Goal: Task Accomplishment & Management: Complete application form

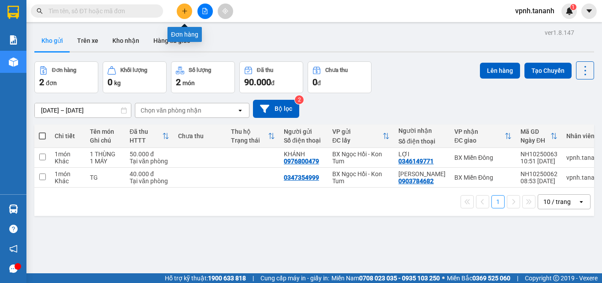
click at [184, 12] on icon "plus" at bounding box center [185, 11] width 6 height 6
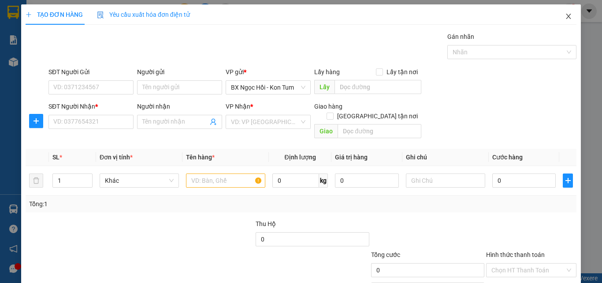
click at [565, 20] on span "Close" at bounding box center [568, 16] width 25 height 25
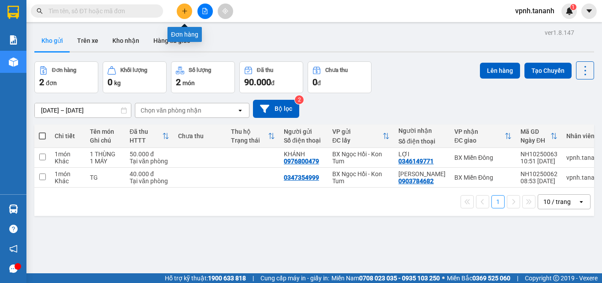
click at [186, 11] on icon "plus" at bounding box center [184, 11] width 5 height 0
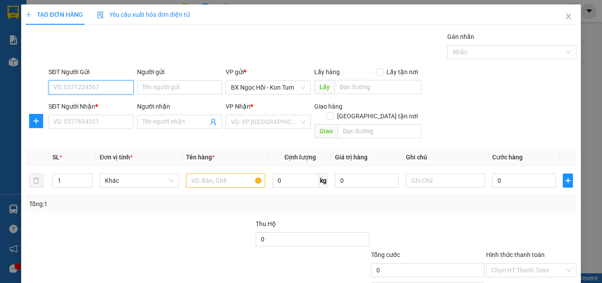
click at [106, 89] on input "SĐT Người Gửi" at bounding box center [90, 87] width 85 height 14
type input "0869770379"
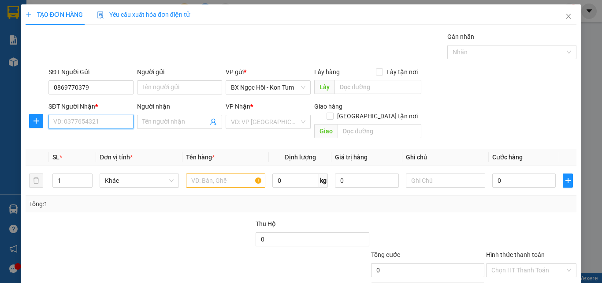
click at [98, 117] on input "SĐT Người Nhận *" at bounding box center [90, 122] width 85 height 14
type input "0962276514"
click at [234, 114] on div "VP Nhận *" at bounding box center [268, 107] width 85 height 13
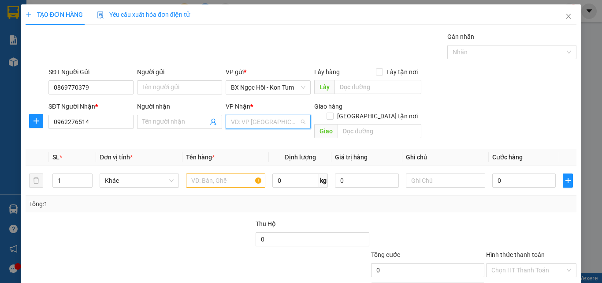
click at [238, 119] on input "search" at bounding box center [265, 121] width 68 height 13
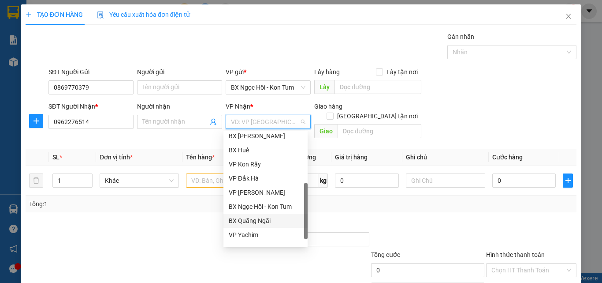
scroll to position [99, 0]
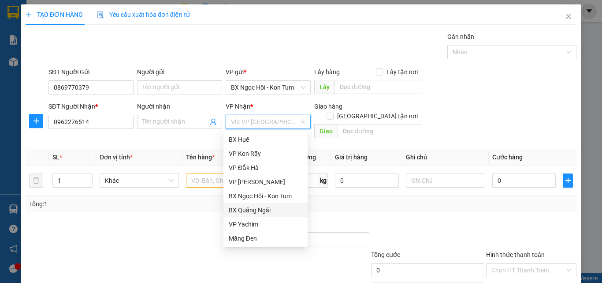
click at [252, 215] on div "BX Quãng Ngãi" at bounding box center [265, 210] width 84 height 14
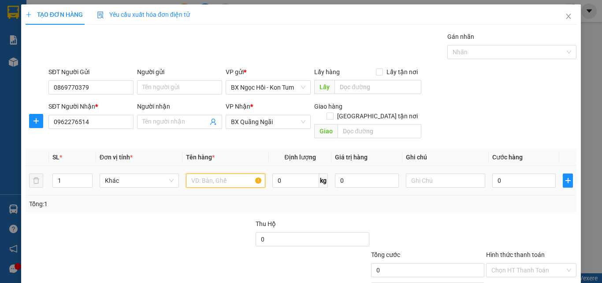
click at [244, 173] on input "text" at bounding box center [225, 180] width 79 height 14
type input "1HS"
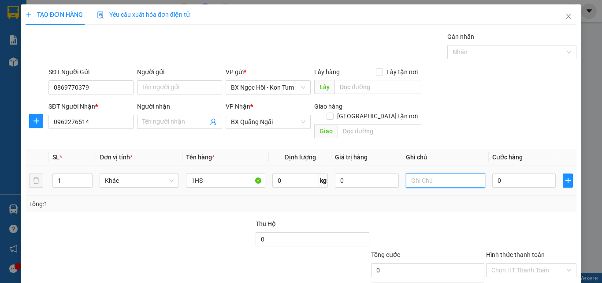
click at [435, 173] on input "text" at bounding box center [445, 180] width 79 height 14
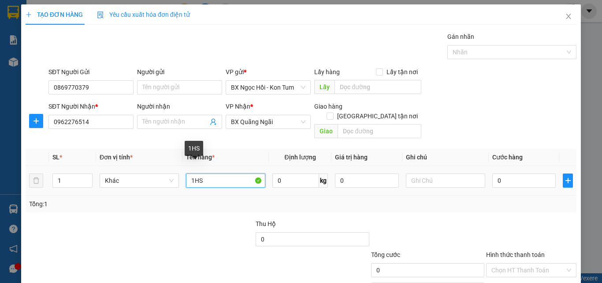
drag, startPoint x: 231, startPoint y: 170, endPoint x: 85, endPoint y: 140, distance: 149.5
click at [97, 155] on table "SL * Đơn vị tính * Tên hàng * Định lượng Giá trị hàng Ghi chú Cước hàng 1 Khác …" at bounding box center [301, 172] width 551 height 47
type input "HS"
click at [463, 166] on td at bounding box center [445, 181] width 86 height 30
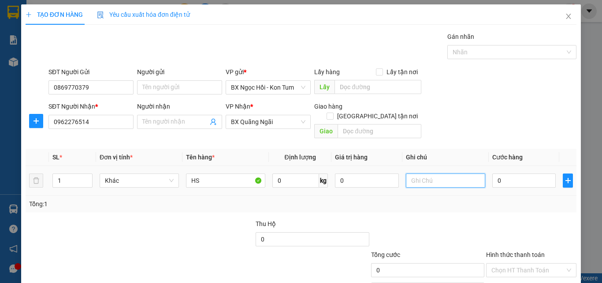
click at [455, 173] on input "text" at bounding box center [445, 180] width 79 height 14
type input "1HS"
click at [520, 177] on input "0" at bounding box center [523, 180] width 63 height 14
type input "03"
type input "3"
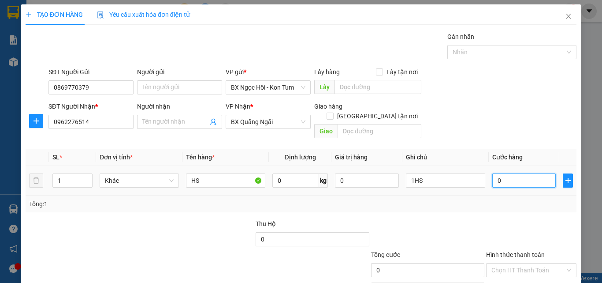
type input "3"
type input "030"
type input "30"
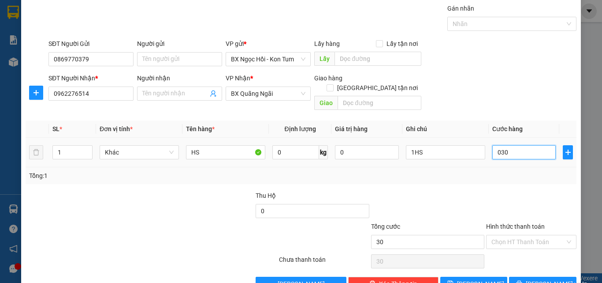
scroll to position [44, 0]
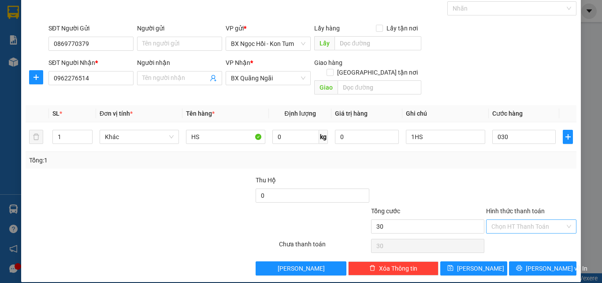
type input "30.000"
click at [509, 219] on input "Hình thức thanh toán" at bounding box center [528, 225] width 74 height 13
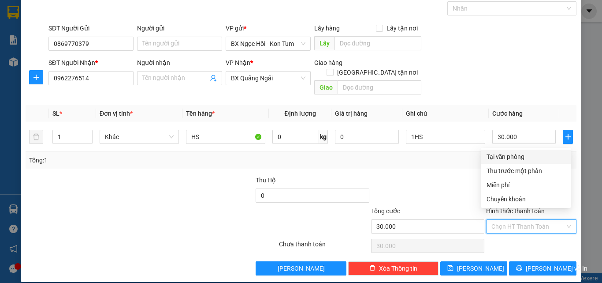
click at [514, 155] on div "Tại văn phòng" at bounding box center [526, 157] width 79 height 10
type input "0"
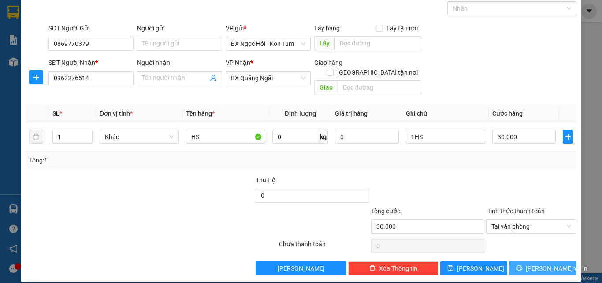
click at [536, 263] on span "[PERSON_NAME] và In" at bounding box center [557, 268] width 62 height 10
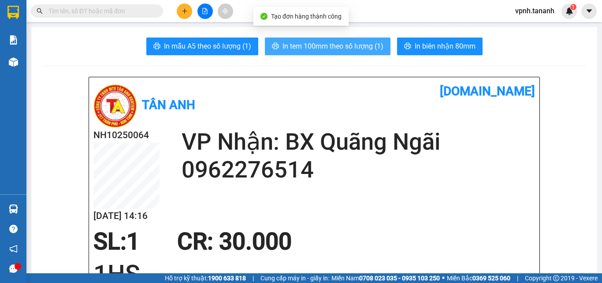
click at [365, 42] on span "In tem 100mm theo số lượng (1)" at bounding box center [333, 46] width 101 height 11
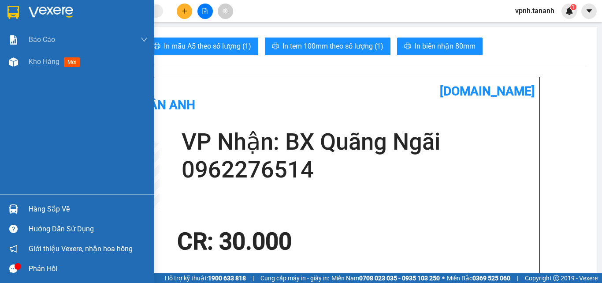
click at [16, 9] on img at bounding box center [12, 12] width 11 height 13
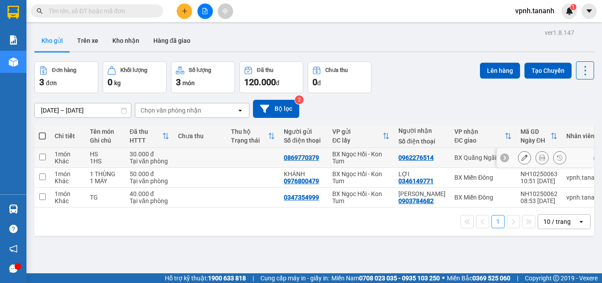
click at [38, 155] on td at bounding box center [42, 158] width 16 height 20
checkbox input "true"
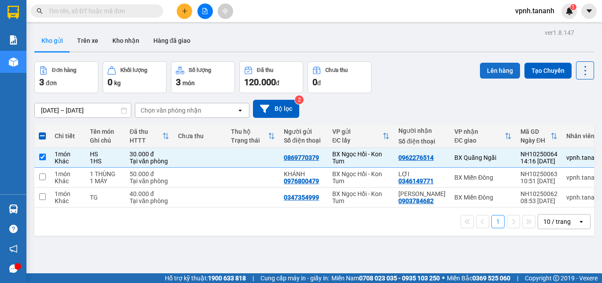
click at [493, 69] on button "Lên hàng" at bounding box center [500, 71] width 40 height 16
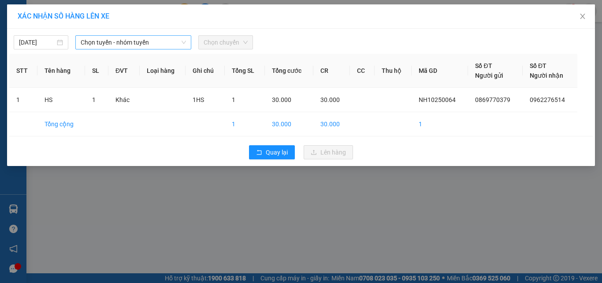
click at [139, 41] on span "Chọn tuyến - nhóm tuyến" at bounding box center [133, 42] width 105 height 13
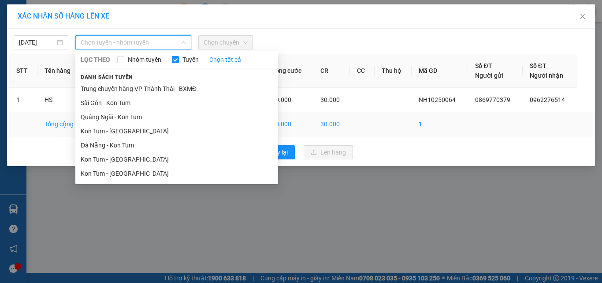
click at [140, 132] on li "Kon Tum - [GEOGRAPHIC_DATA]" at bounding box center [176, 131] width 203 height 14
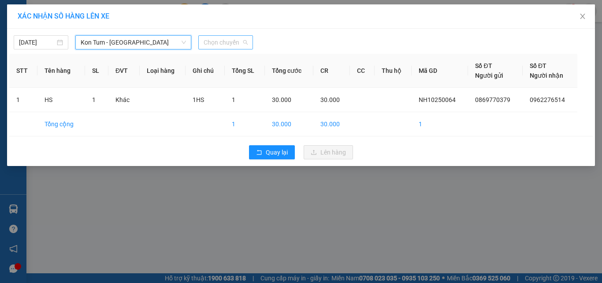
click at [222, 42] on span "Chọn chuyến" at bounding box center [226, 42] width 44 height 13
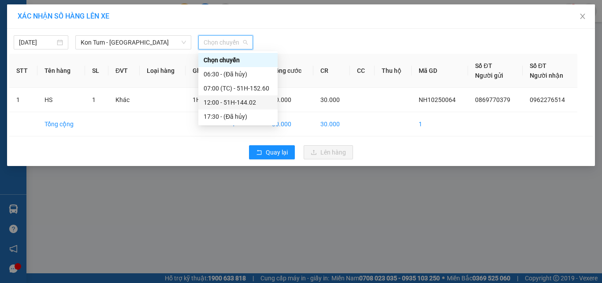
click at [227, 102] on div "12:00 - 51H-144.02" at bounding box center [238, 102] width 69 height 10
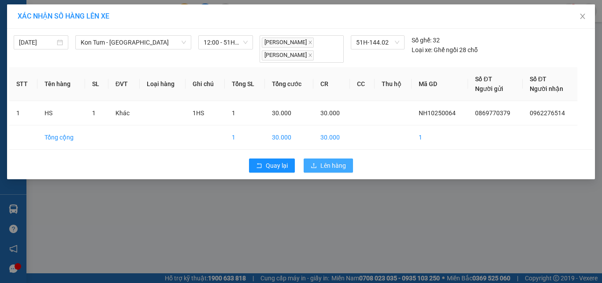
click at [324, 165] on span "Lên hàng" at bounding box center [333, 165] width 26 height 10
